Goal: Navigation & Orientation: Find specific page/section

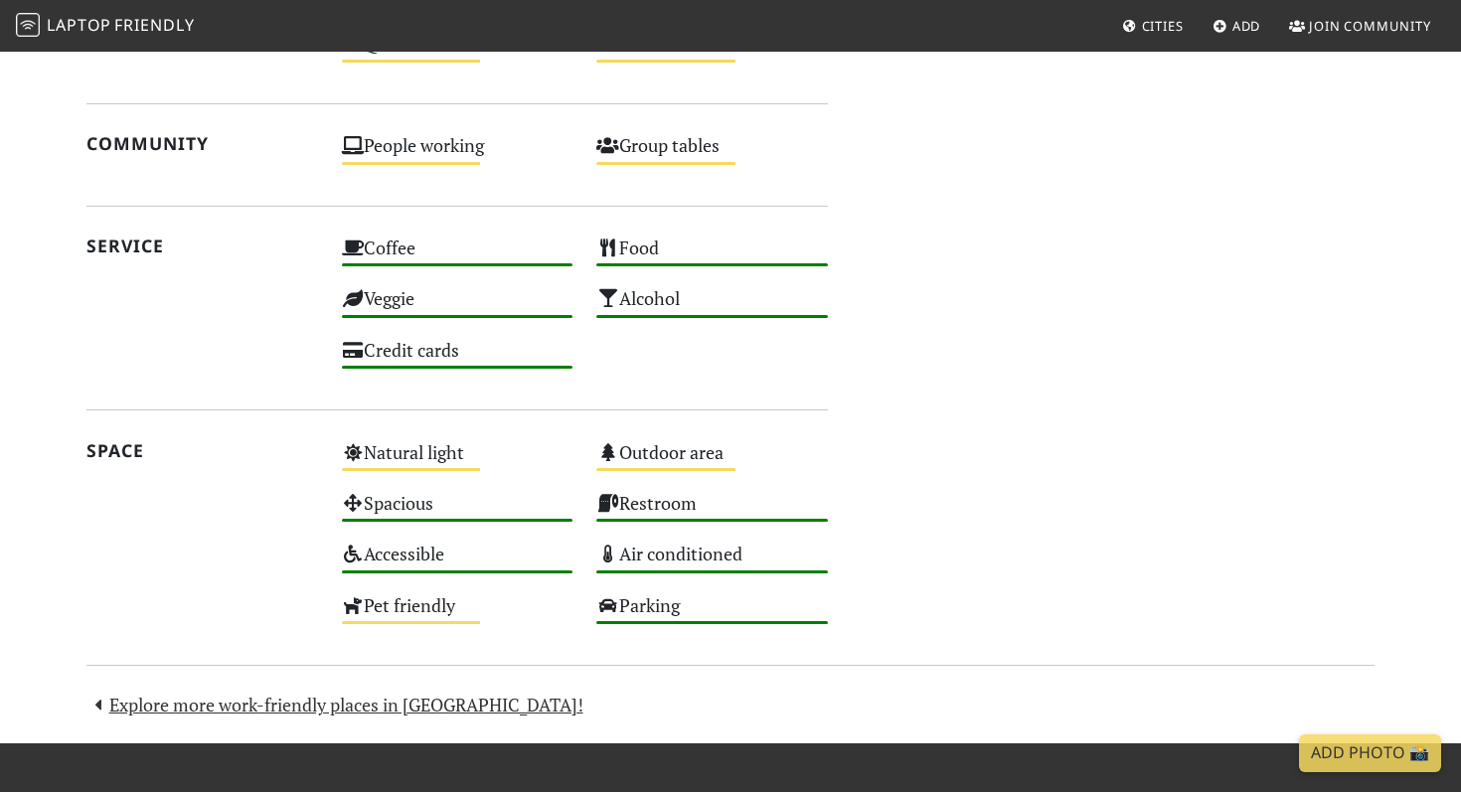
scroll to position [1499, 0]
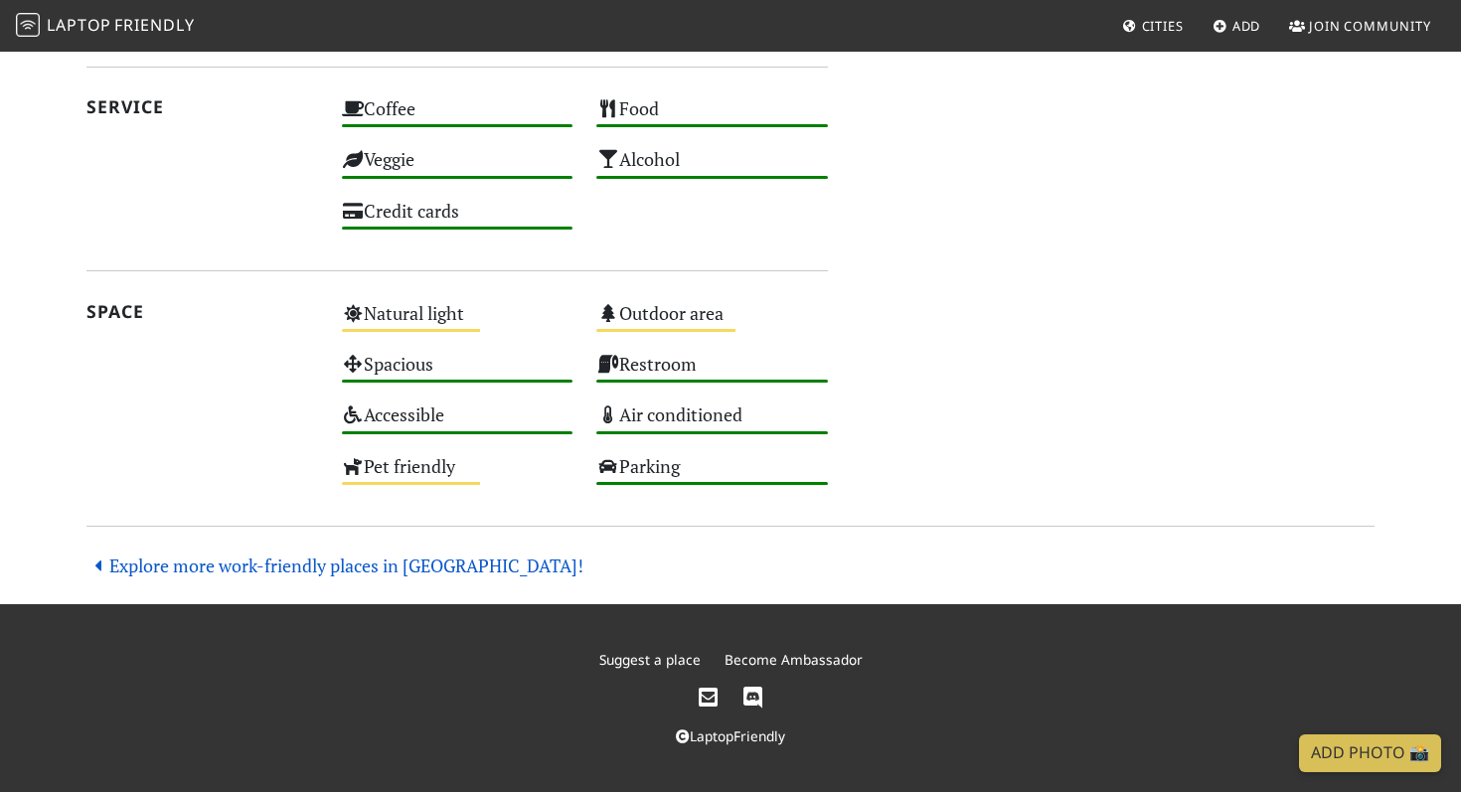
click at [298, 576] on link "Explore more work-friendly places in [GEOGRAPHIC_DATA]!" at bounding box center [334, 566] width 497 height 24
click at [281, 561] on link "Explore more work-friendly places in London!" at bounding box center [334, 566] width 497 height 24
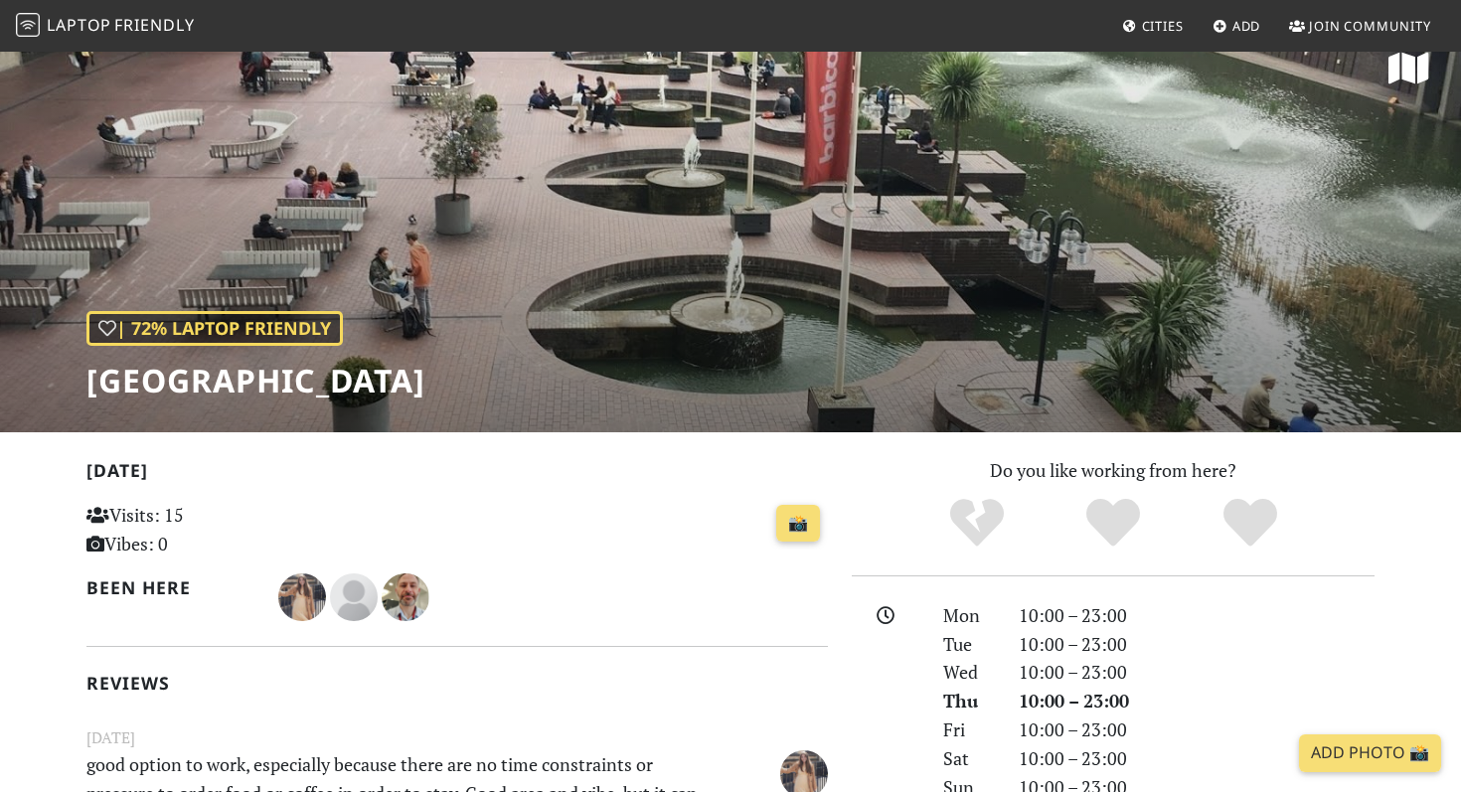
scroll to position [0, 0]
